Goal: Find specific page/section

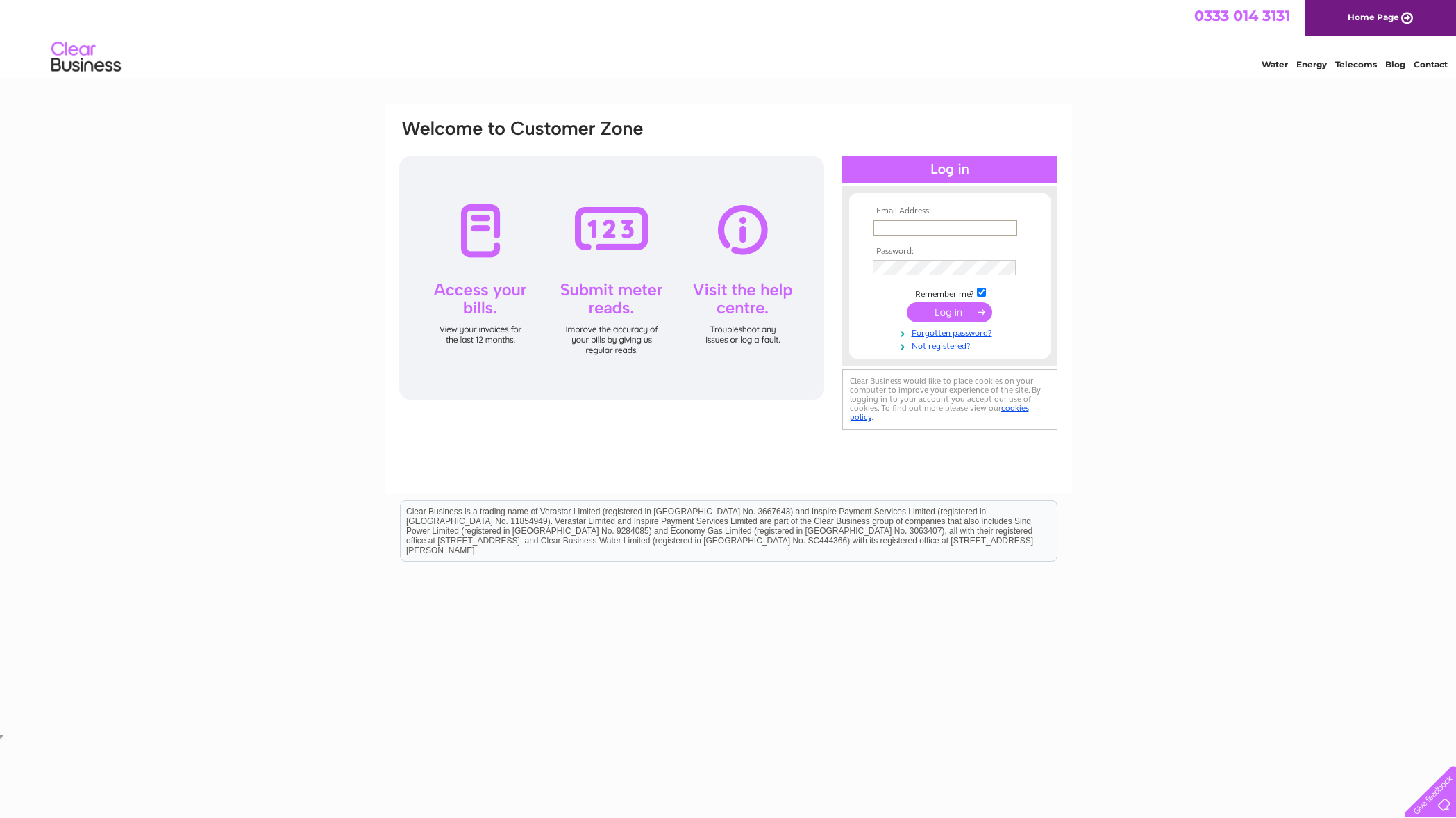
click at [920, 223] on input "text" at bounding box center [945, 228] width 144 height 17
type input "[PERSON_NAME][EMAIL_ADDRESS][PERSON_NAME][DOMAIN_NAME]"
click at [904, 258] on td at bounding box center [950, 266] width 161 height 22
click at [902, 255] on td at bounding box center [950, 266] width 161 height 22
click at [907, 303] on input "submit" at bounding box center [950, 312] width 85 height 20
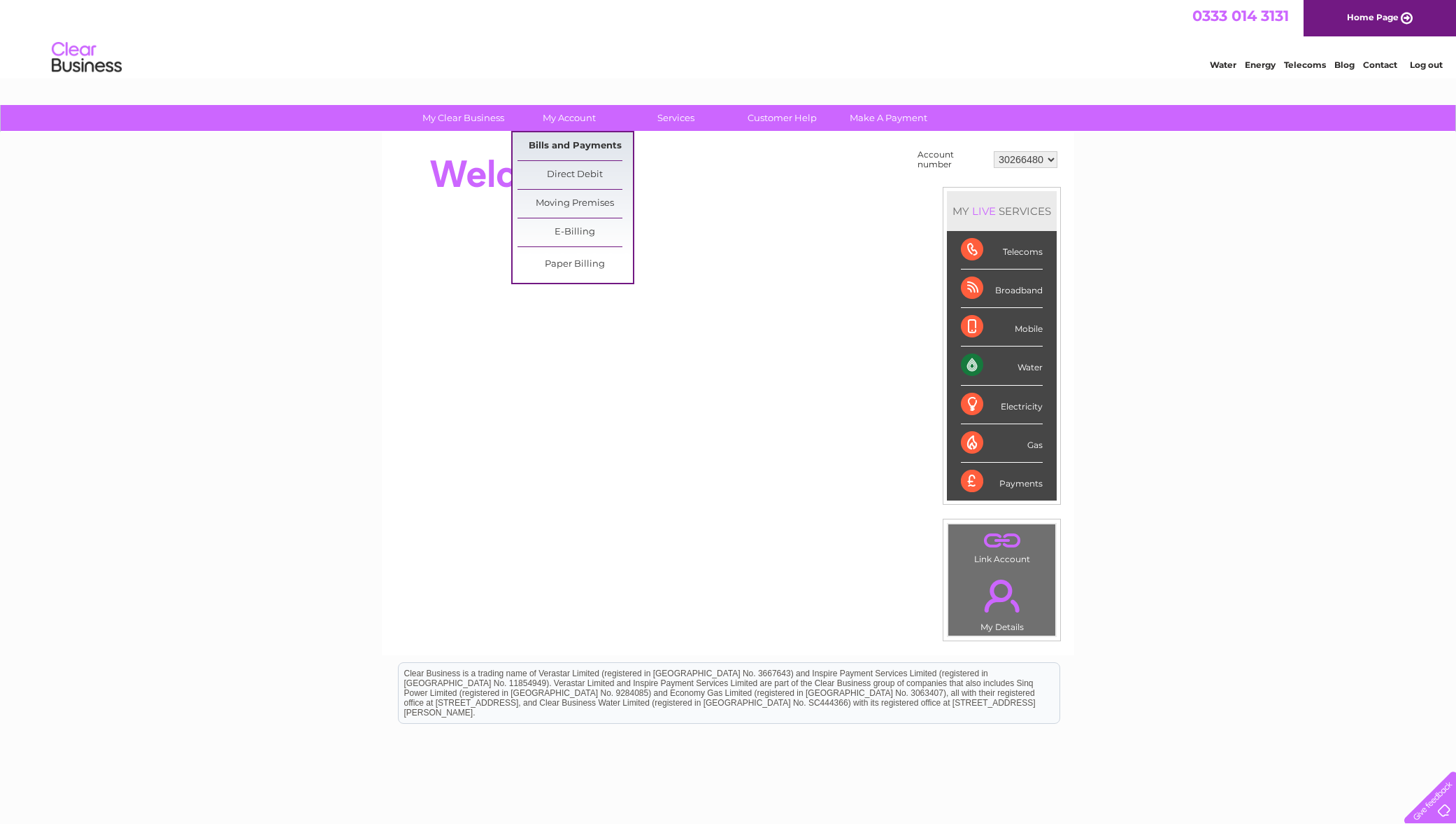
click at [559, 146] on link "Bills and Payments" at bounding box center [575, 146] width 116 height 28
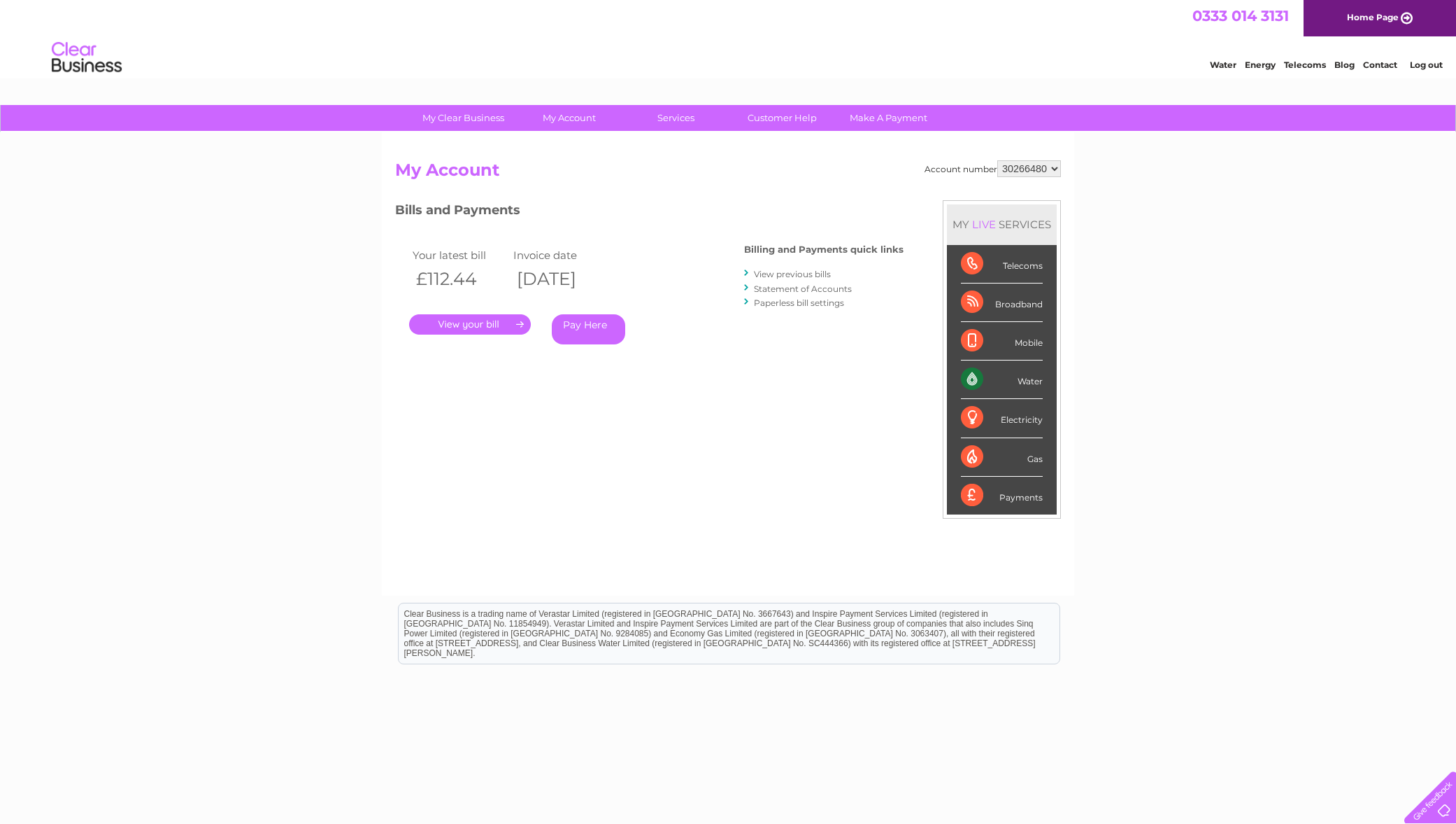
click at [476, 325] on link "." at bounding box center [470, 324] width 122 height 20
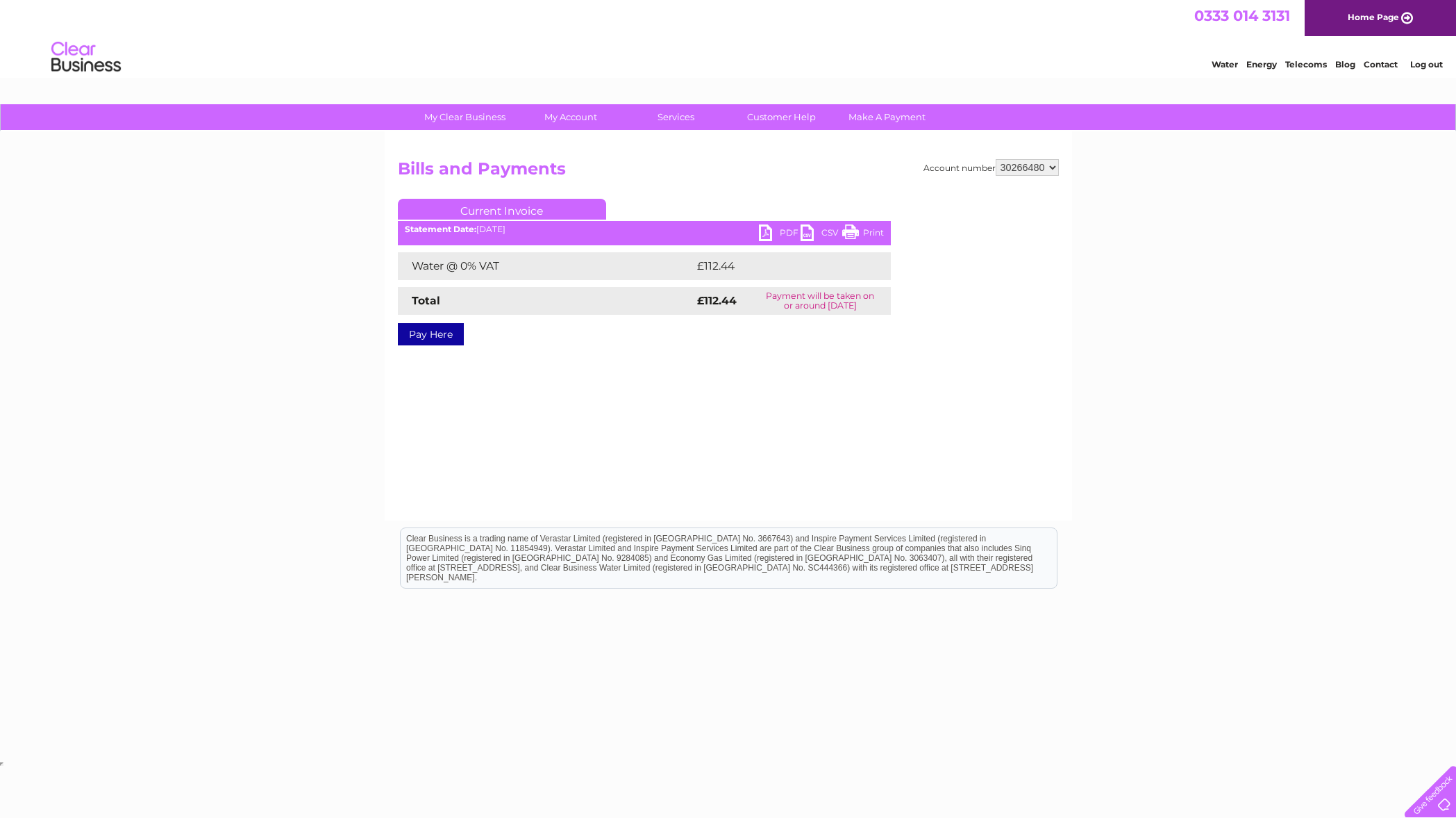
click at [774, 235] on link "PDF" at bounding box center [780, 234] width 42 height 20
